Goal: Information Seeking & Learning: Learn about a topic

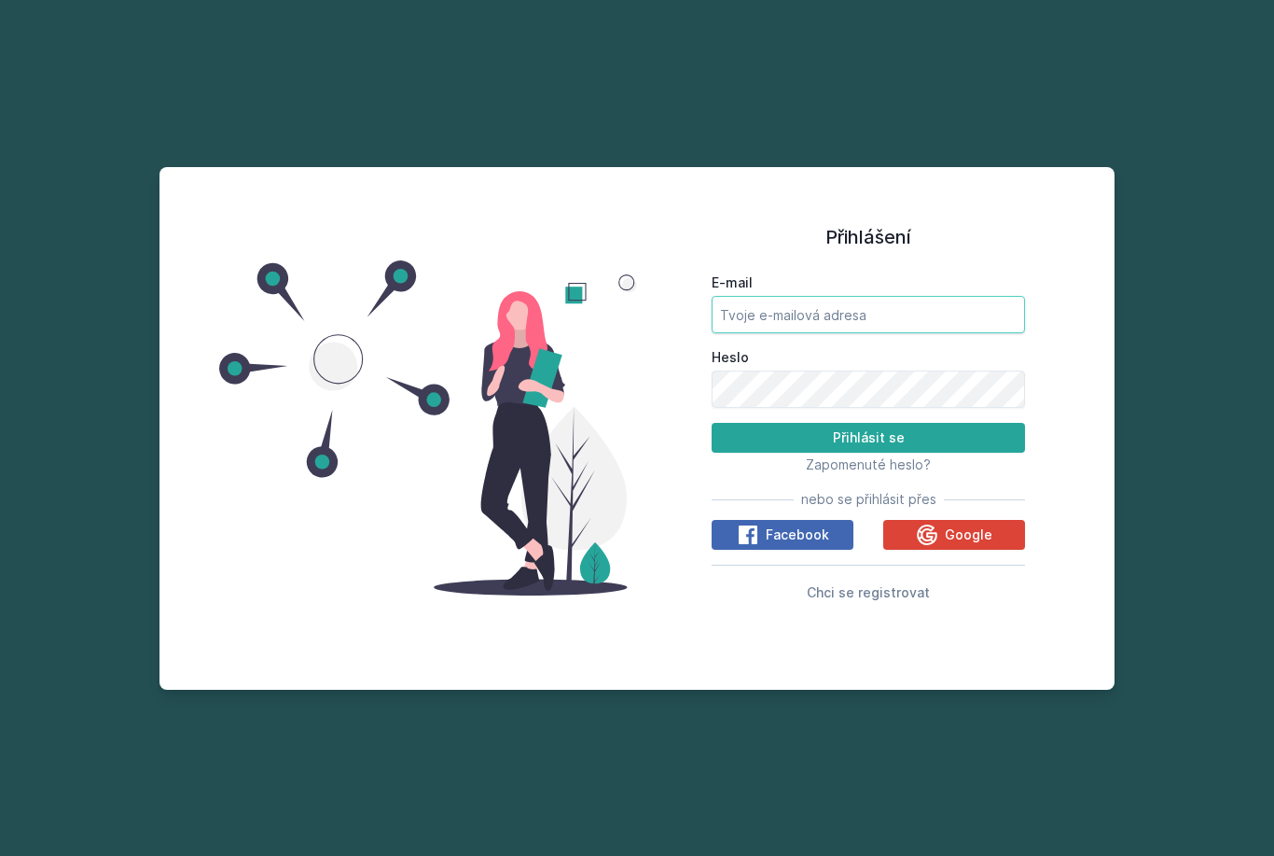
click at [915, 333] on input "E-mail" at bounding box center [868, 314] width 313 height 37
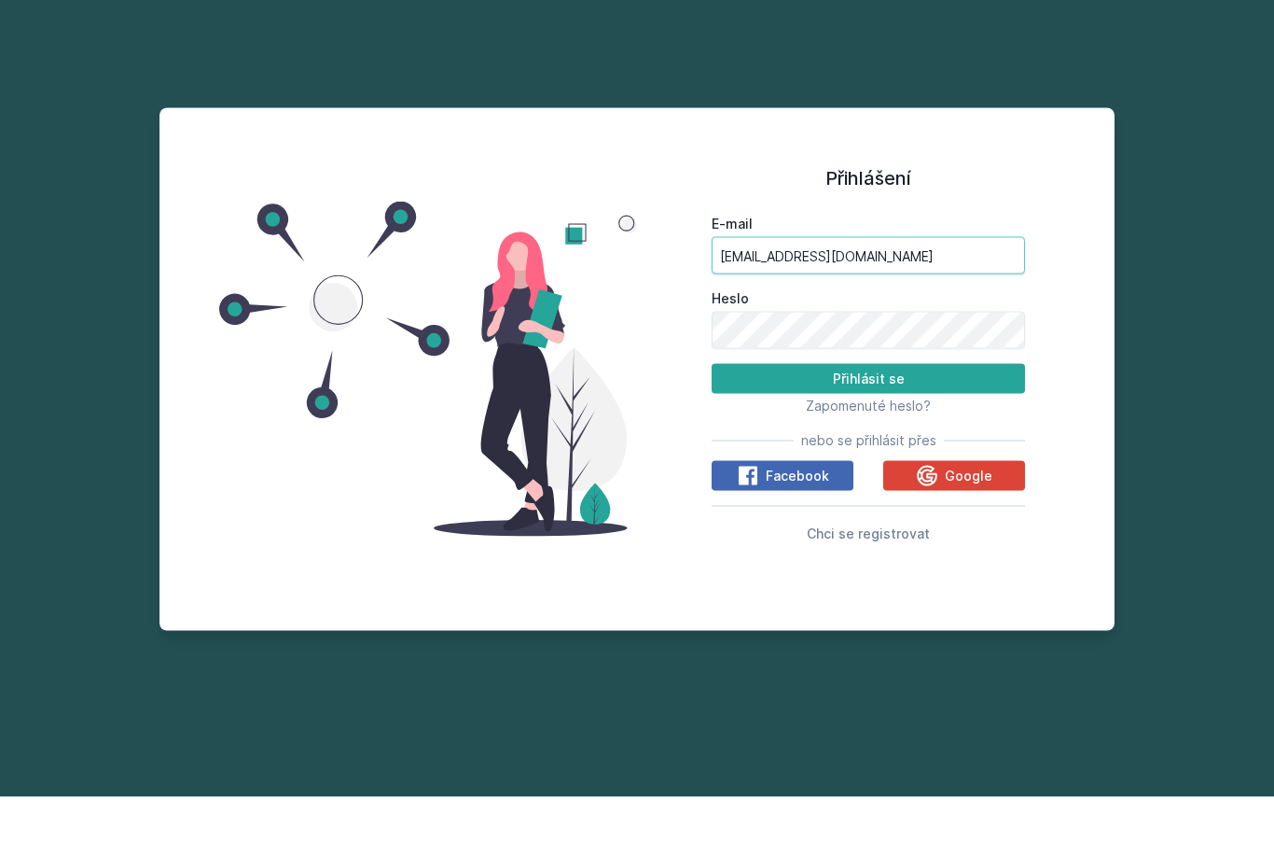
type input "[EMAIL_ADDRESS][DOMAIN_NAME]"
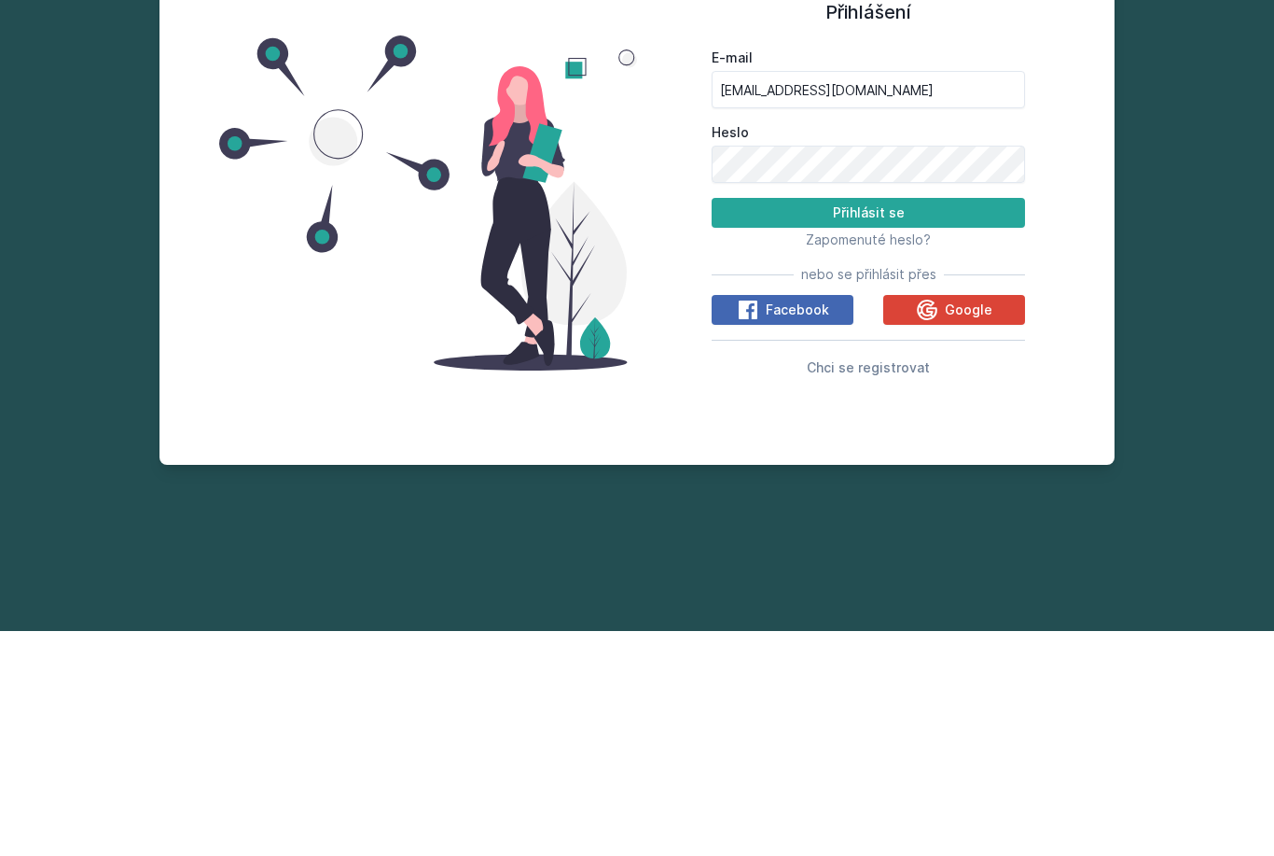
click at [943, 423] on button "Přihlásit se" at bounding box center [868, 438] width 313 height 30
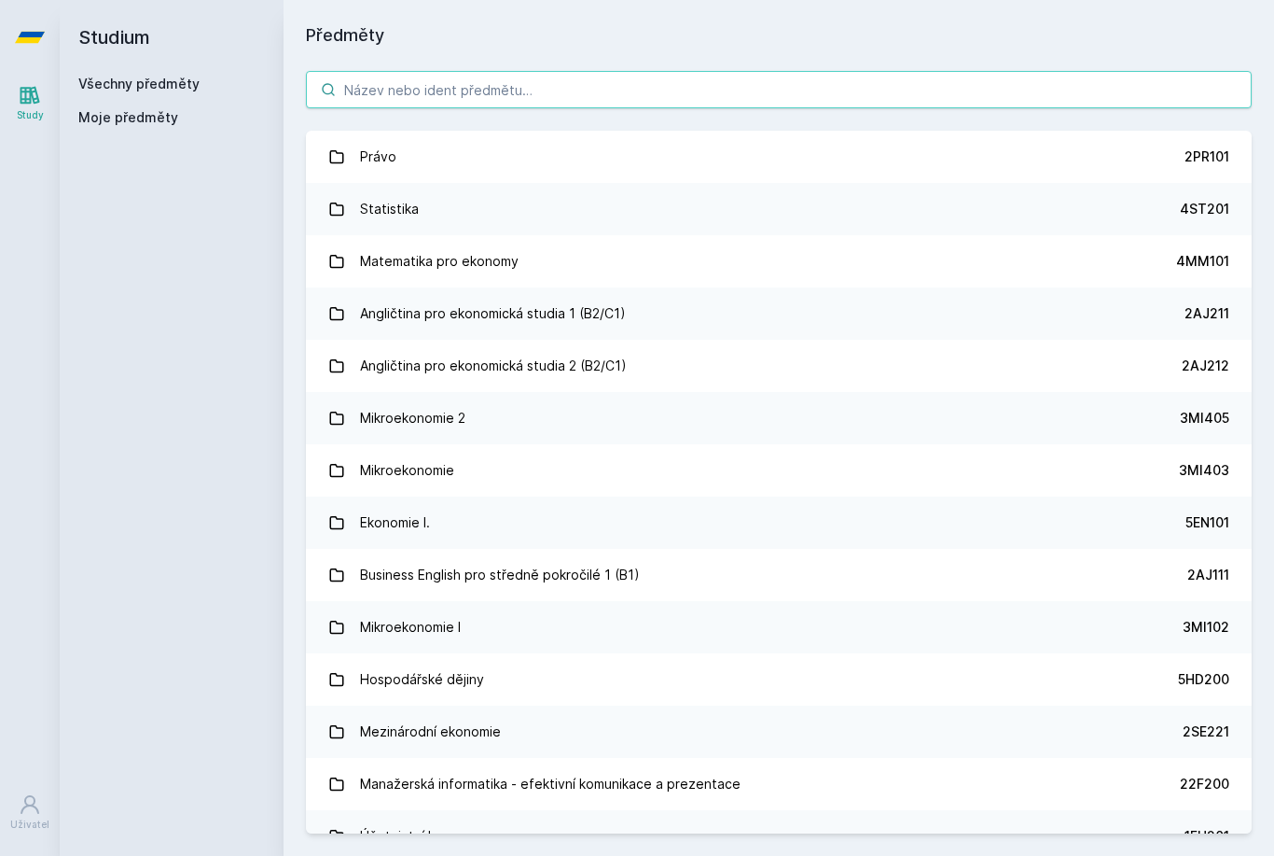
click at [651, 71] on input "search" at bounding box center [779, 89] width 946 height 37
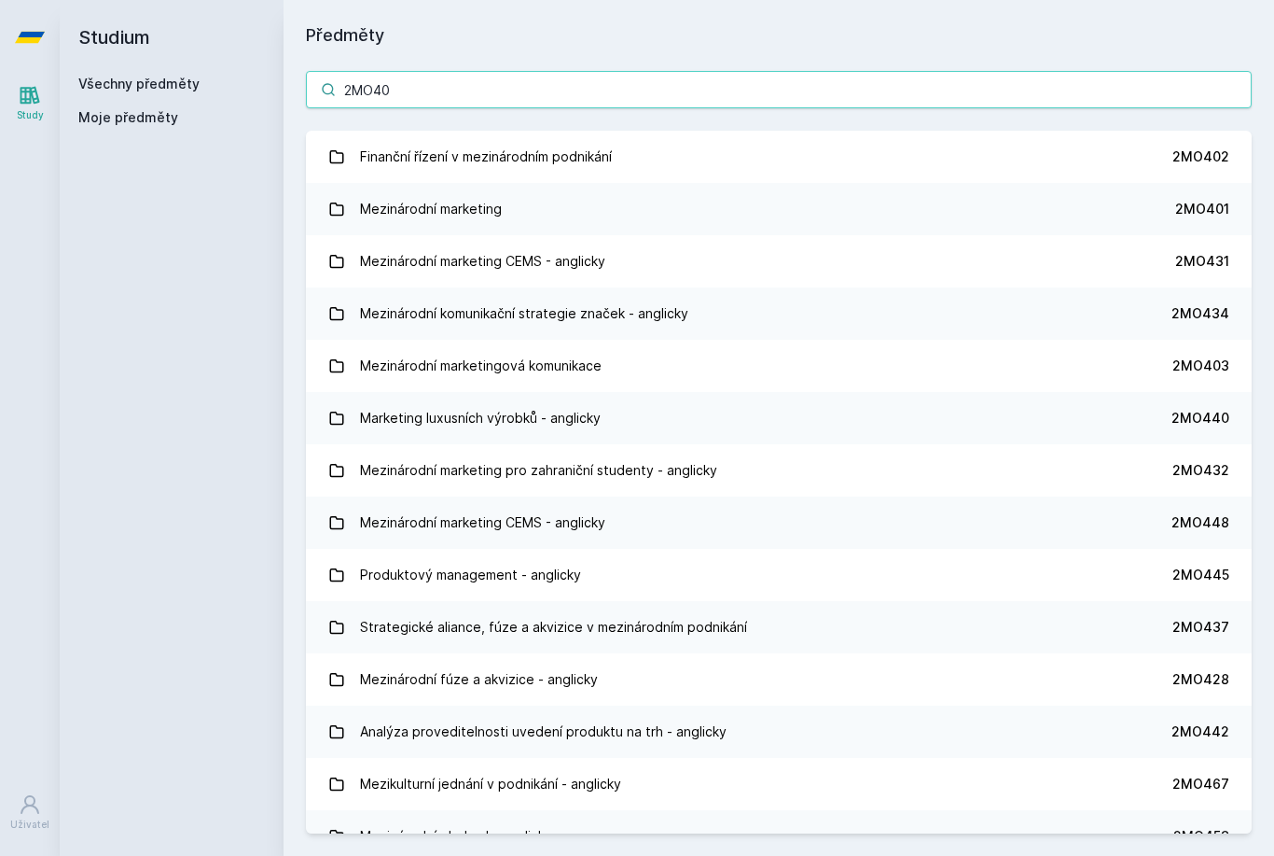
type input "2MO402"
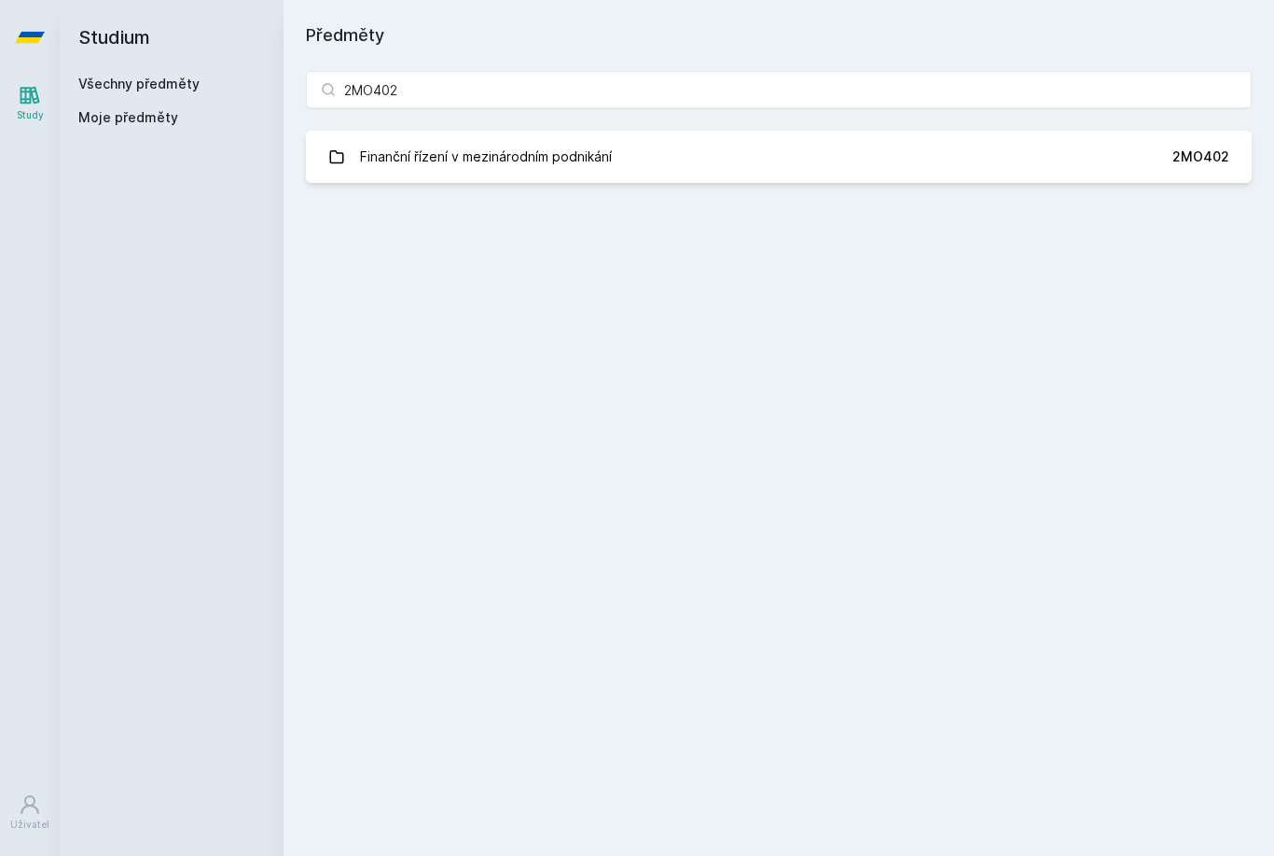
click at [424, 138] on div "Finanční řízení v mezinárodním podnikání" at bounding box center [486, 156] width 252 height 37
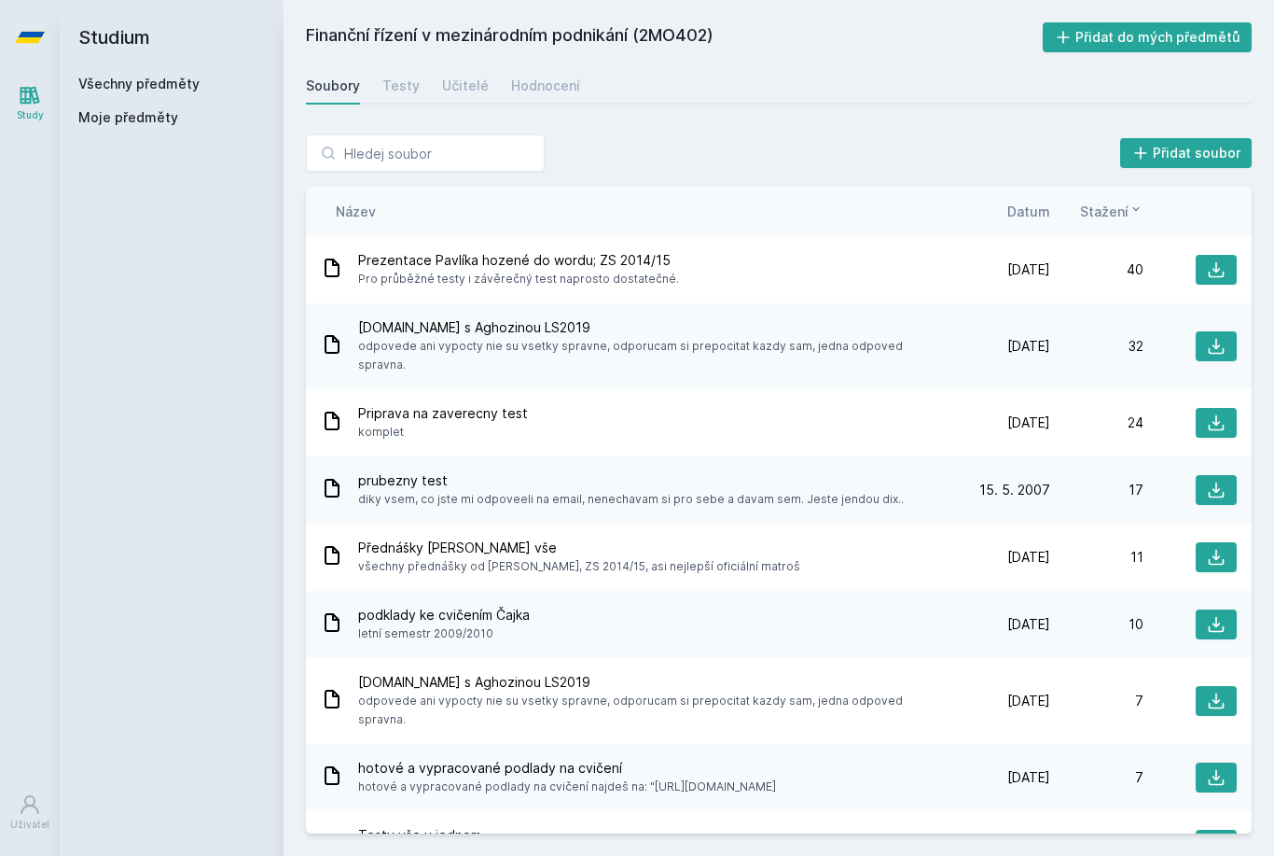
click at [1040, 202] on span "Datum" at bounding box center [1029, 212] width 43 height 20
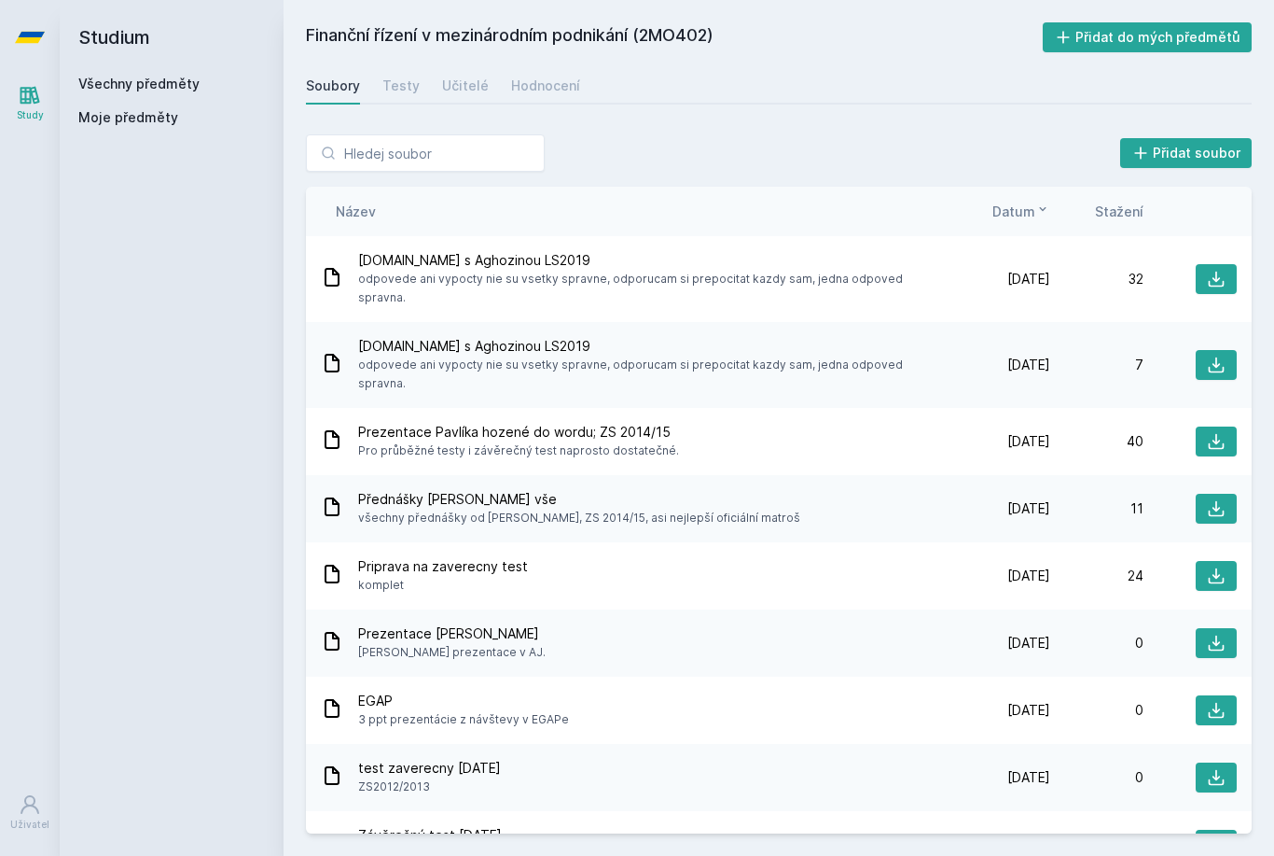
click at [391, 72] on link "Testy" at bounding box center [401, 85] width 37 height 37
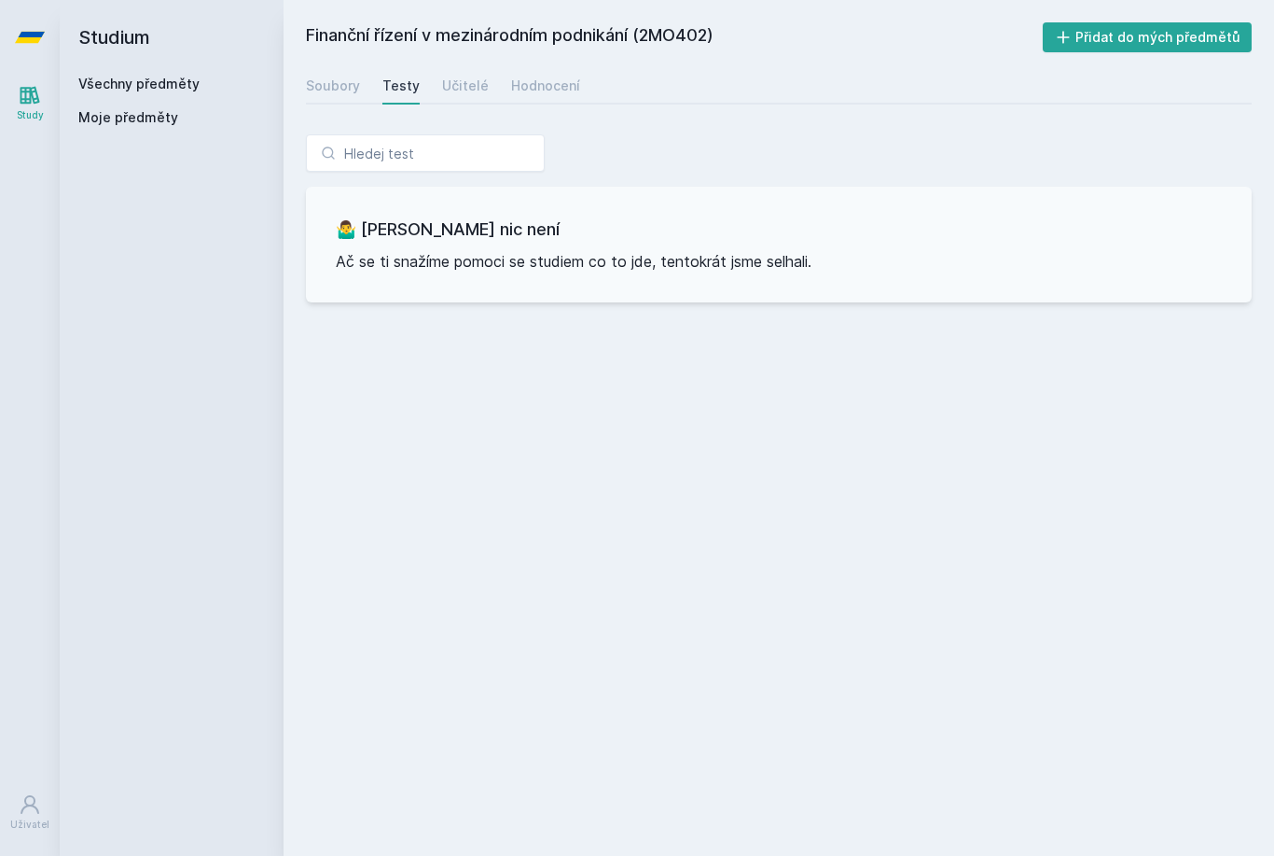
click at [442, 77] on div "Učitelé" at bounding box center [465, 86] width 47 height 19
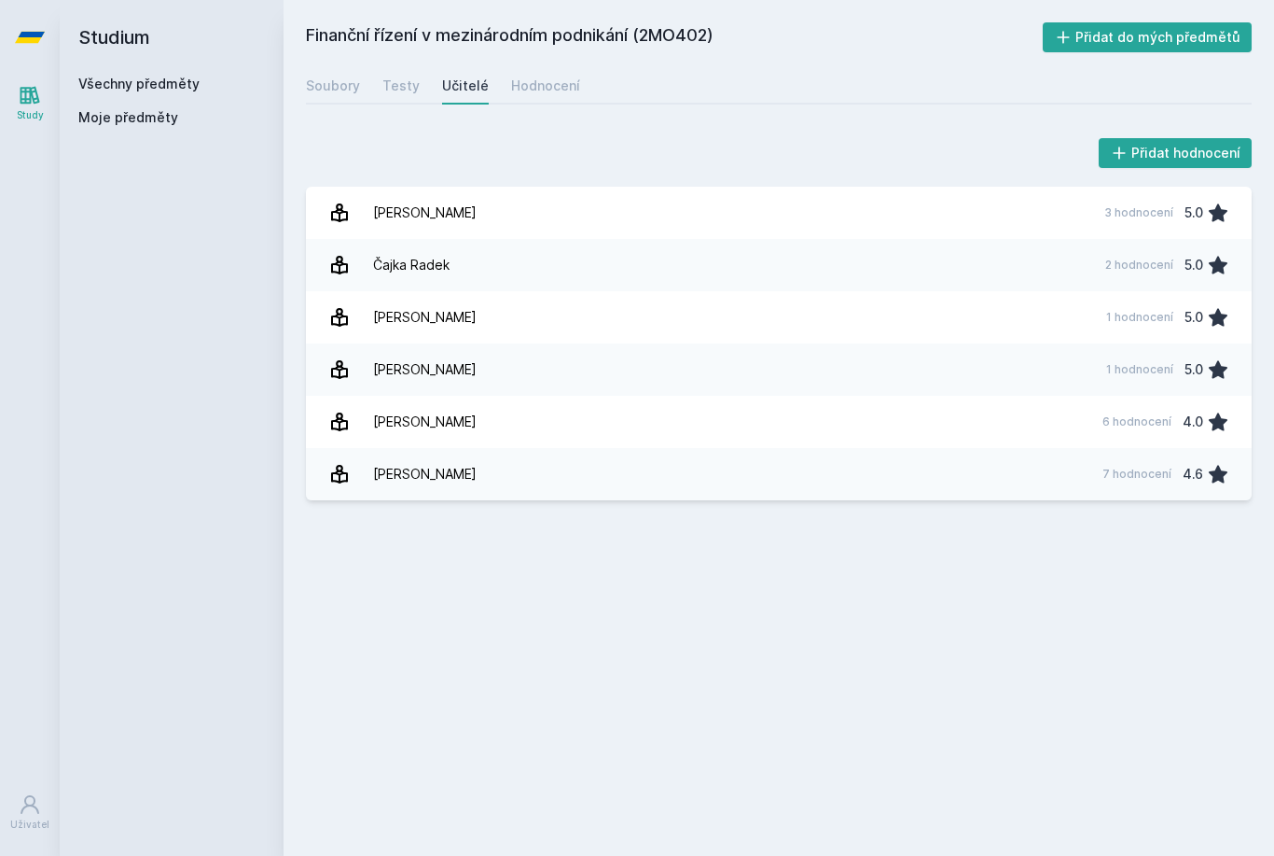
click at [553, 100] on link "Hodnocení" at bounding box center [545, 85] width 69 height 37
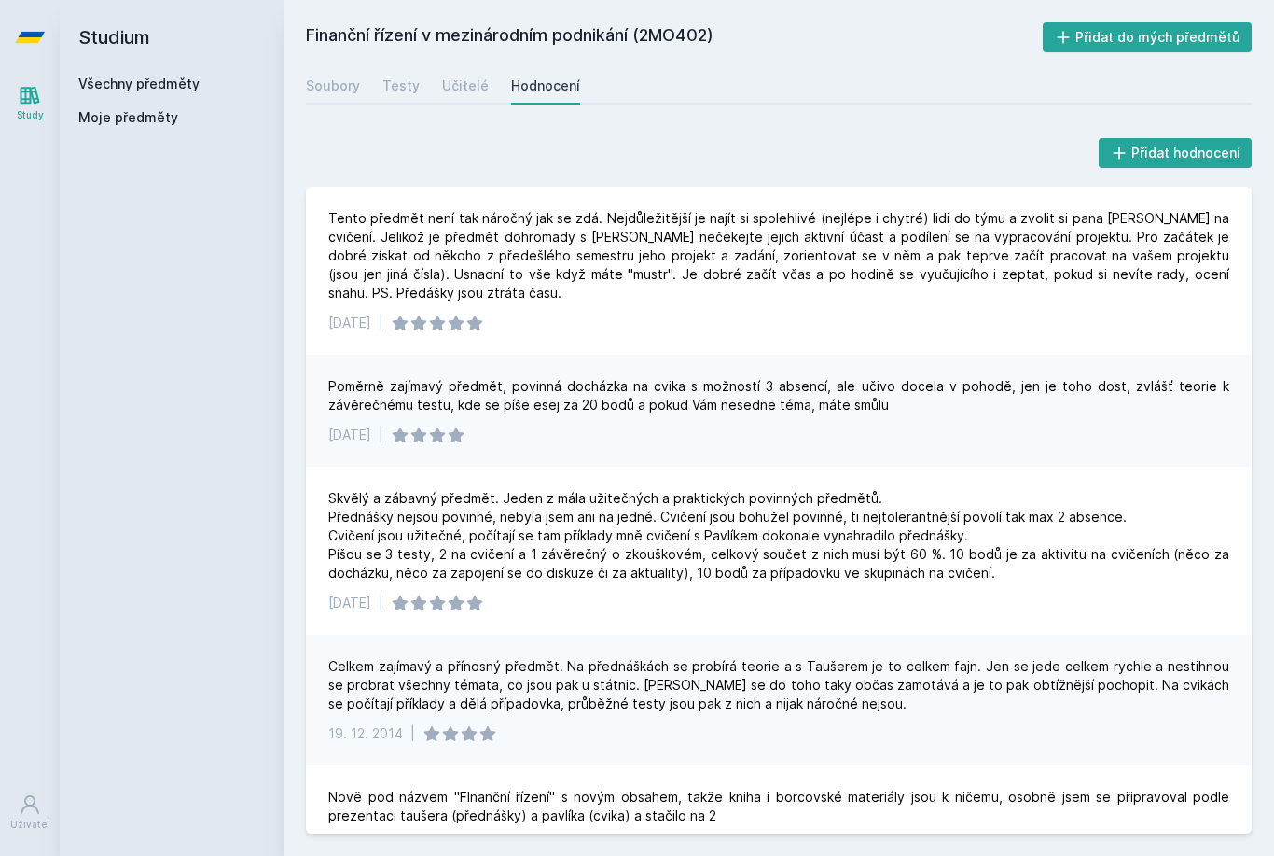
click at [328, 81] on div "Soubory" at bounding box center [333, 86] width 54 height 19
